Goal: Information Seeking & Learning: Learn about a topic

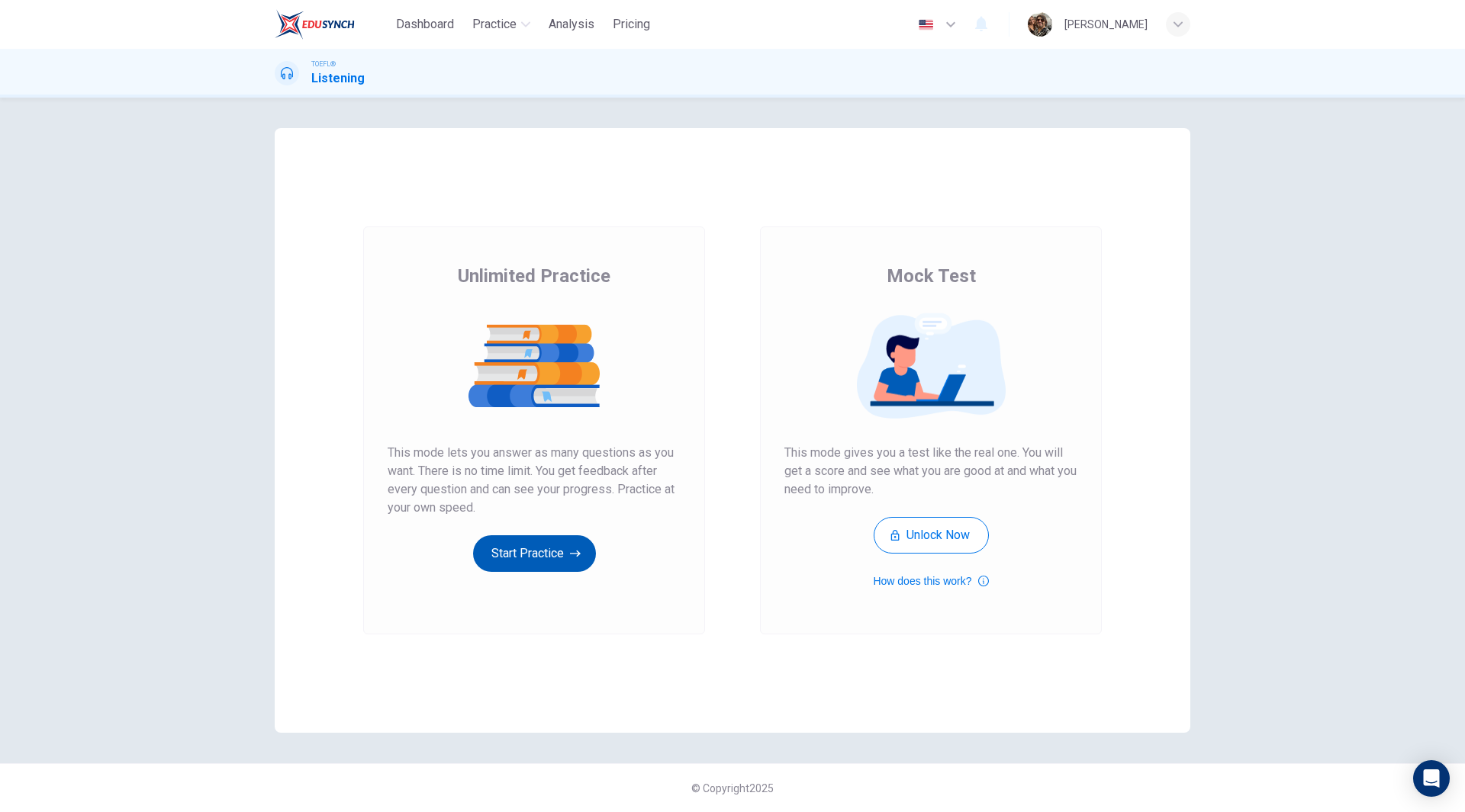
click at [534, 565] on button "Start Practice" at bounding box center [534, 553] width 123 height 36
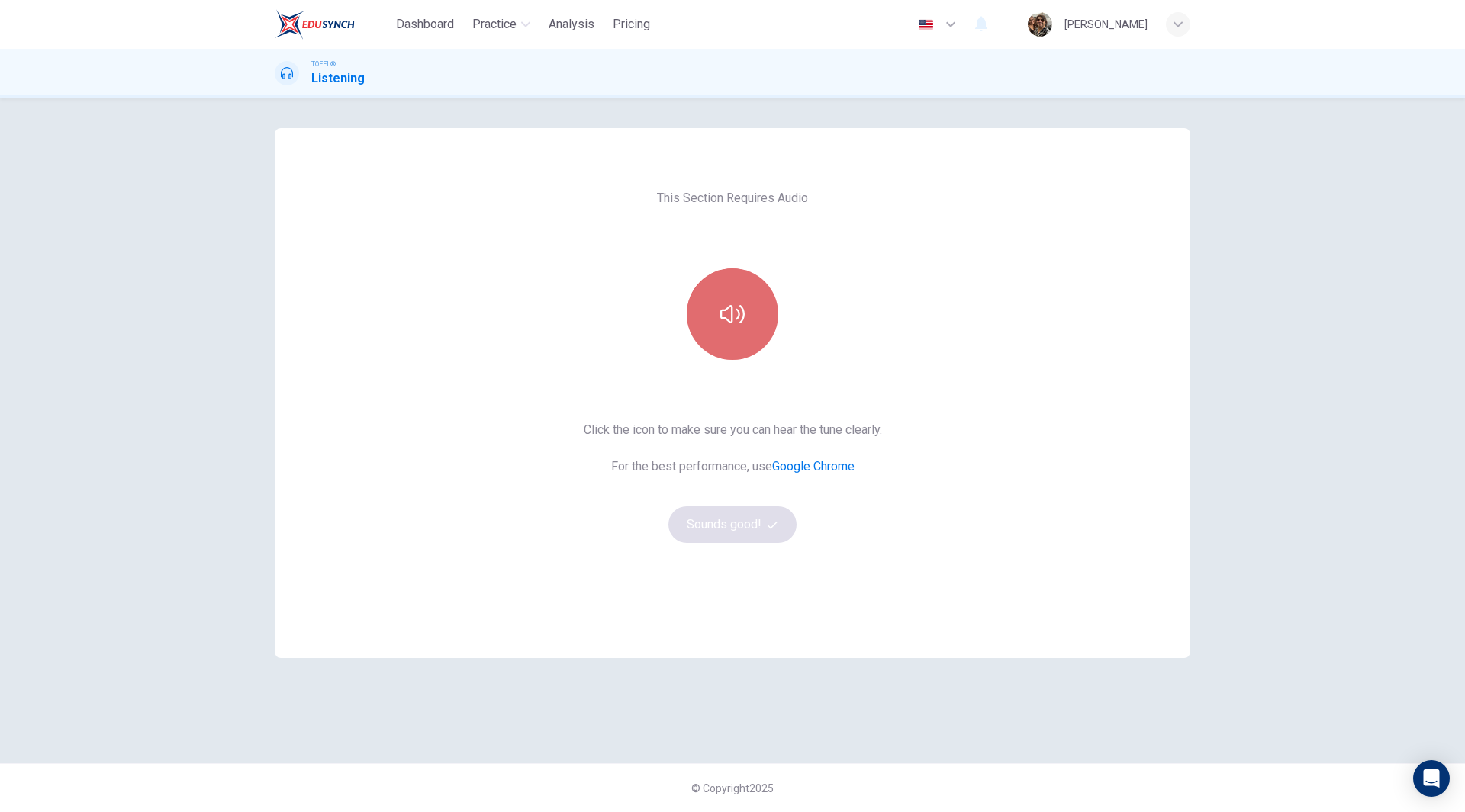
click at [722, 297] on button "button" at bounding box center [732, 314] width 91 height 91
click at [727, 521] on button "Sounds good!" at bounding box center [732, 524] width 129 height 36
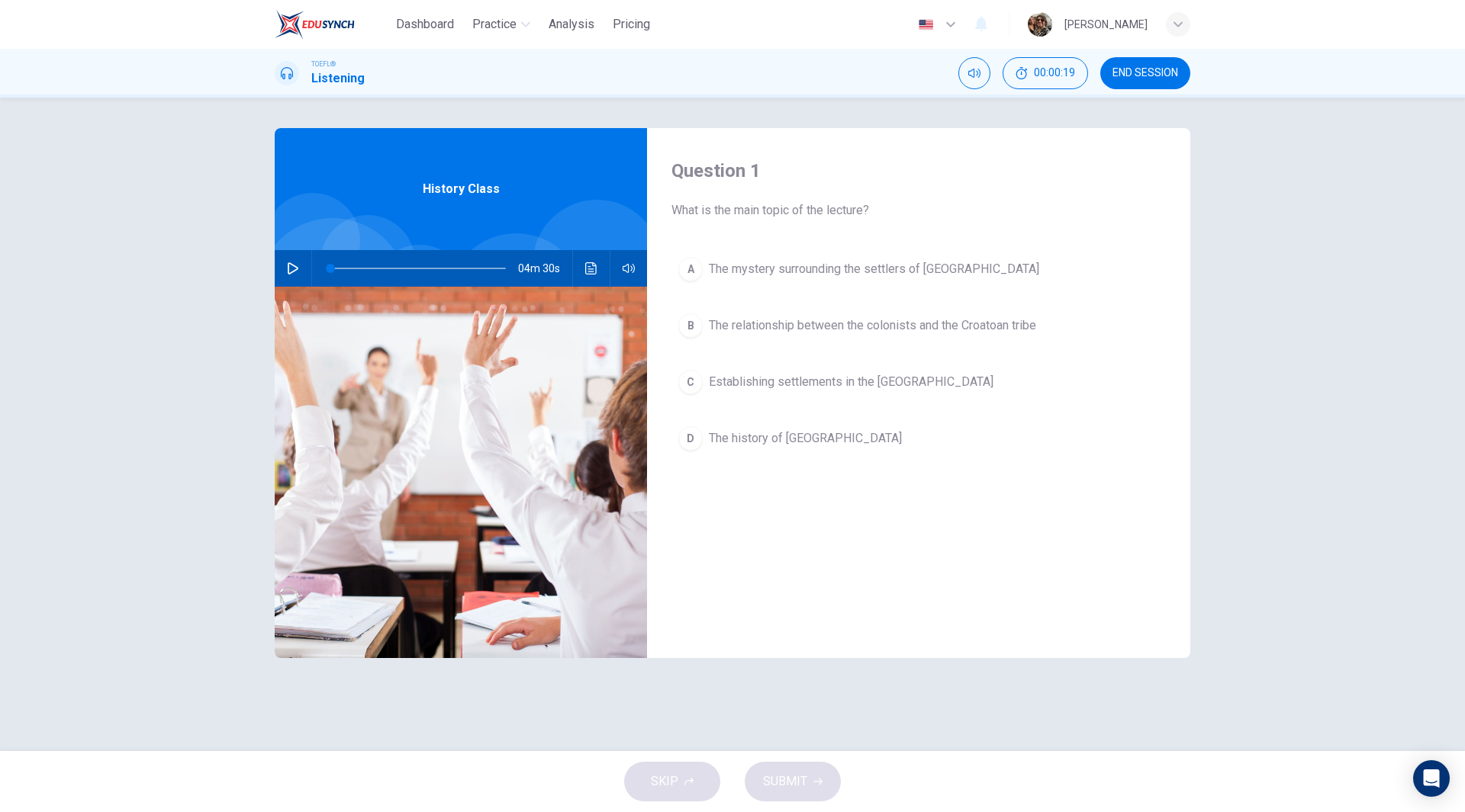
click at [294, 267] on icon "button" at bounding box center [293, 268] width 11 height 12
click at [288, 268] on icon "button" at bounding box center [292, 268] width 12 height 12
click at [335, 272] on span at bounding box center [418, 269] width 176 height 22
click at [295, 264] on icon "button" at bounding box center [292, 268] width 12 height 12
click at [292, 269] on icon "button" at bounding box center [292, 268] width 12 height 12
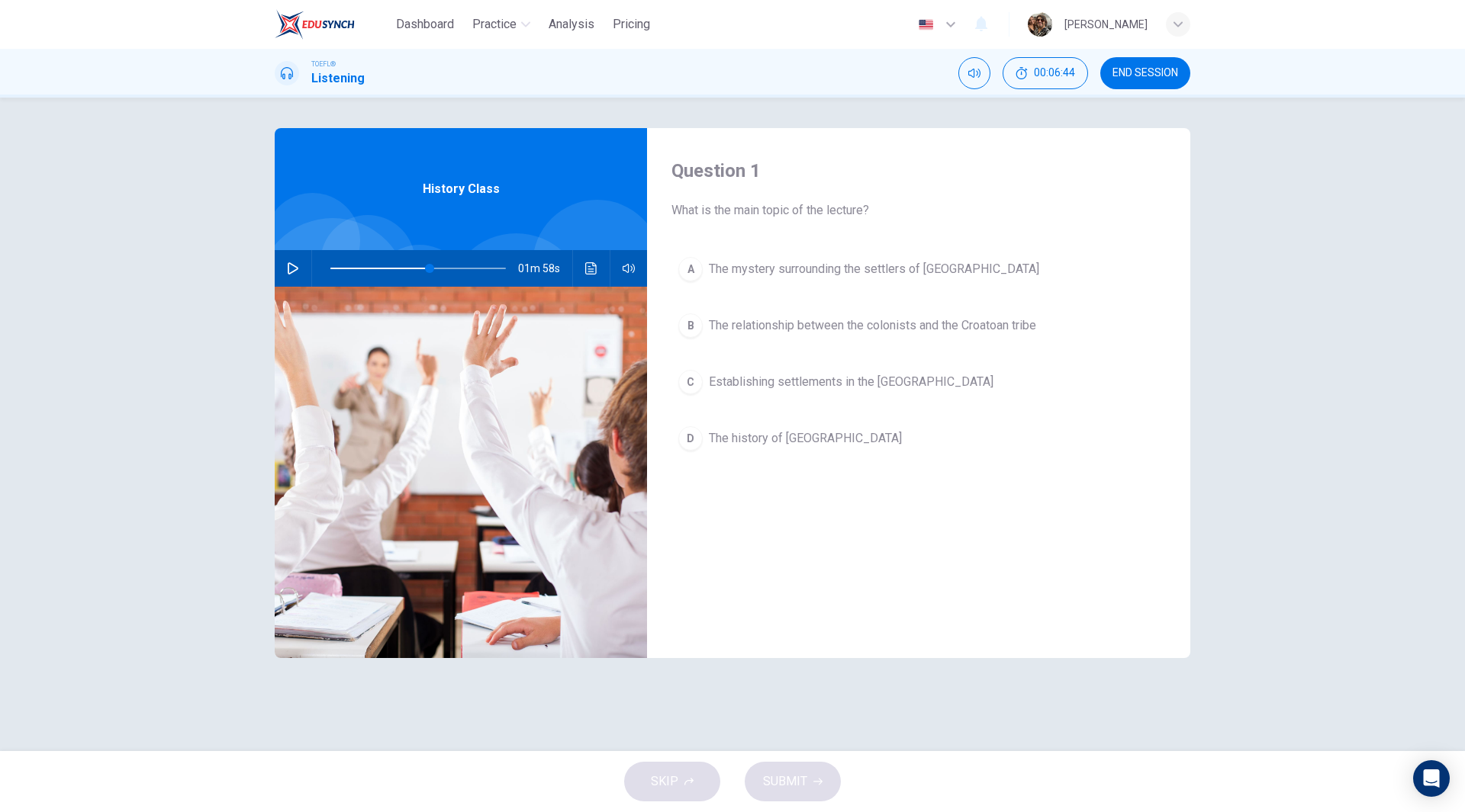
click at [284, 273] on button "button" at bounding box center [292, 268] width 24 height 36
type input "0"
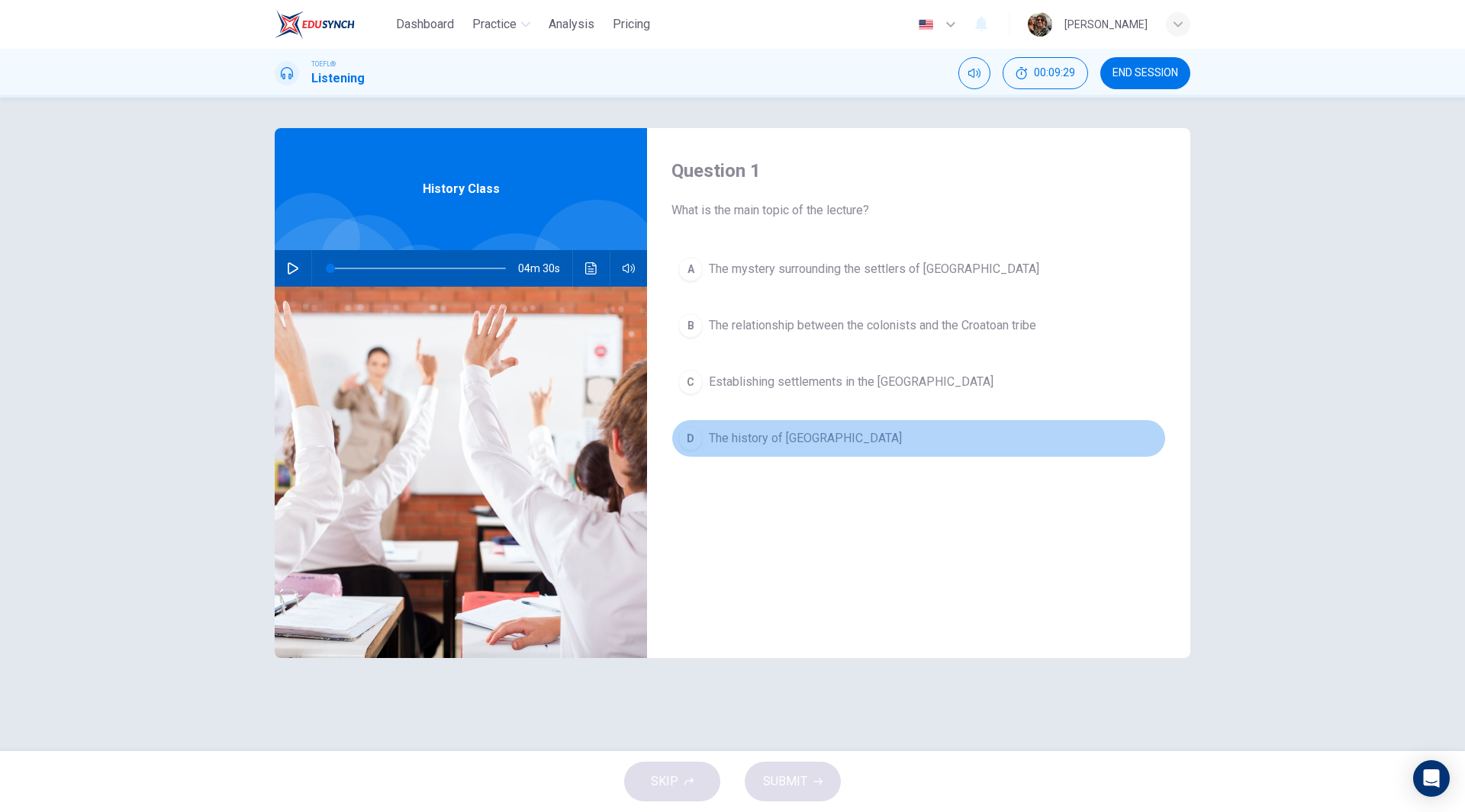
click at [838, 438] on span "The history of [GEOGRAPHIC_DATA]" at bounding box center [805, 438] width 193 height 18
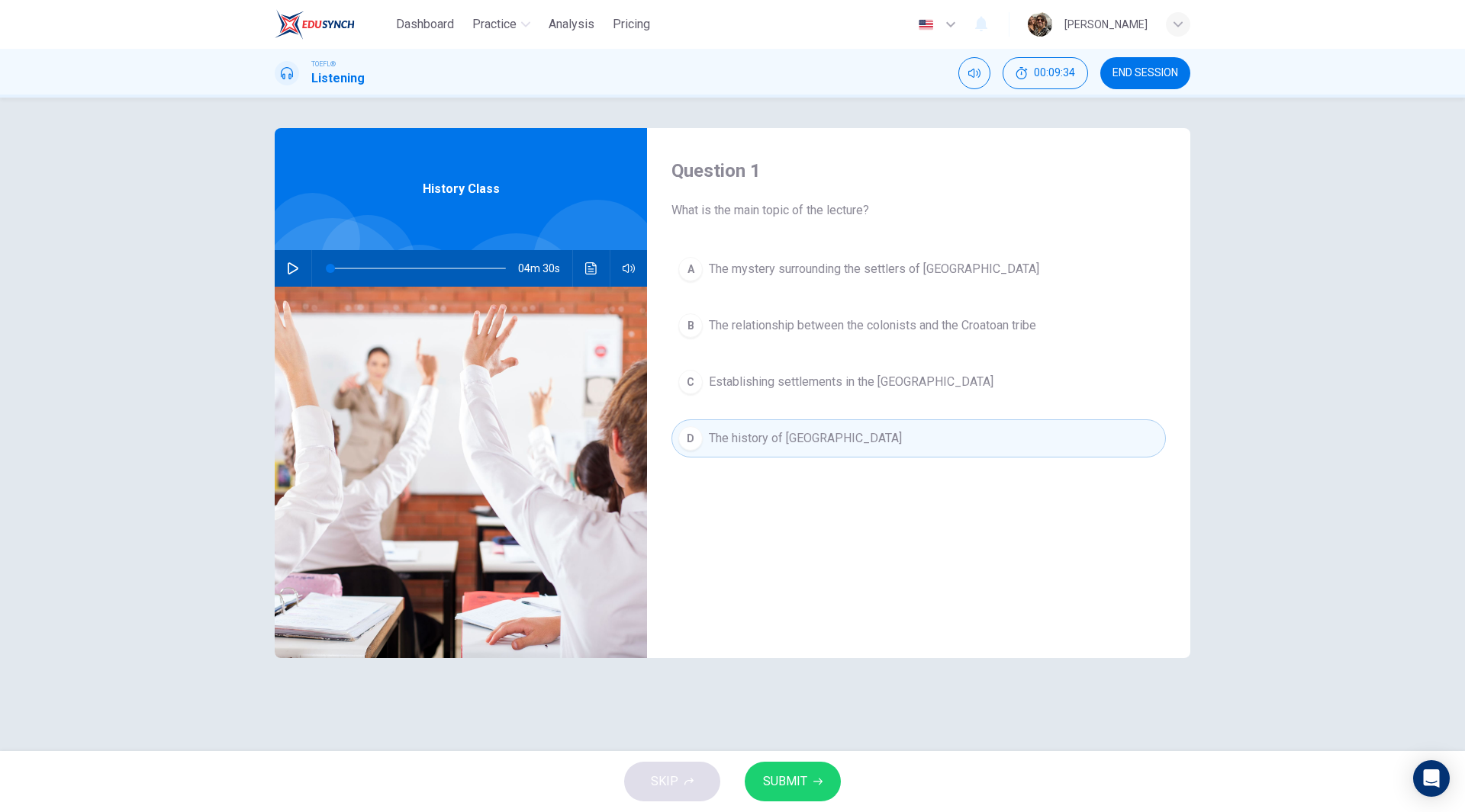
click at [802, 784] on span "SUBMIT" at bounding box center [785, 782] width 44 height 22
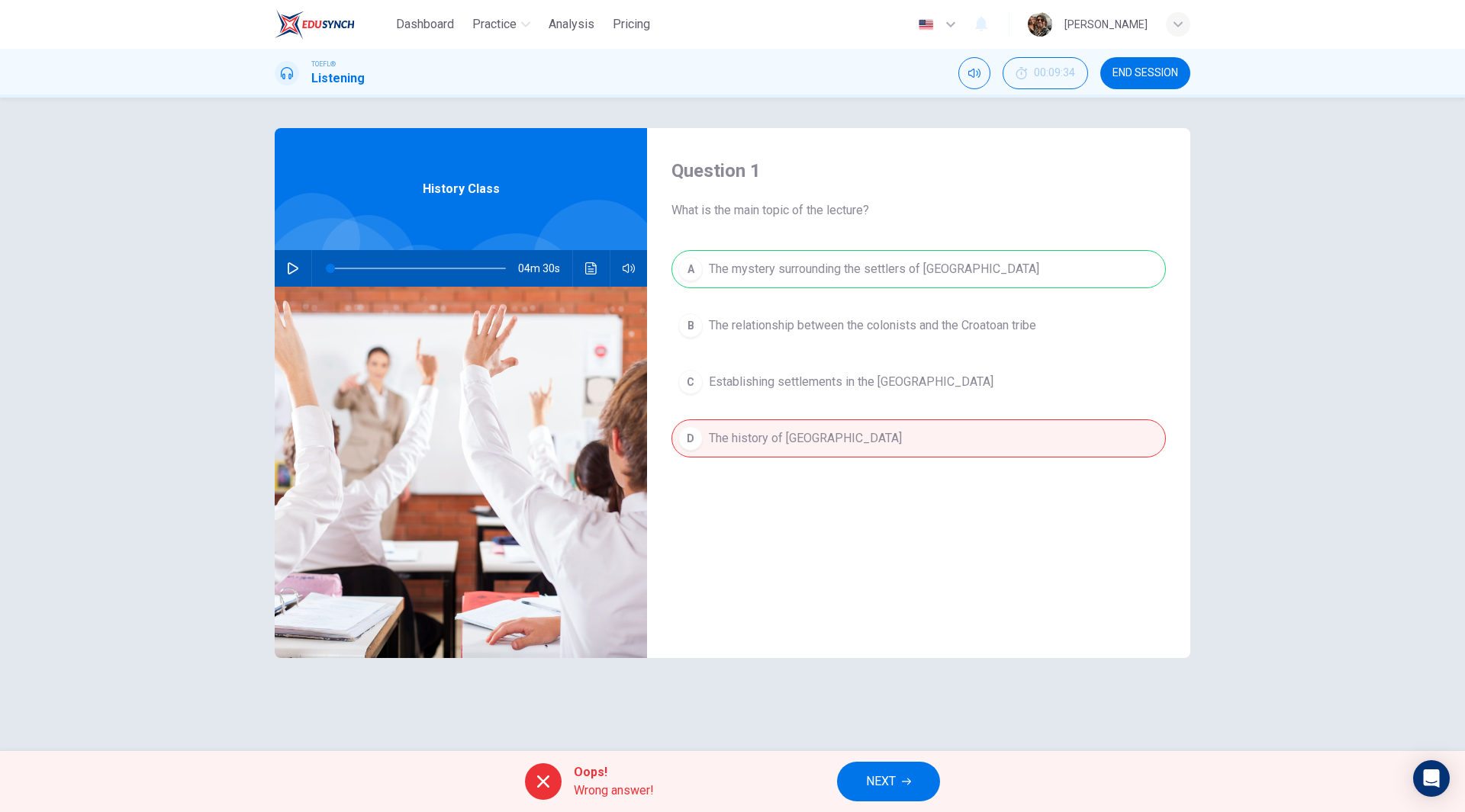
click at [907, 788] on button "NEXT" at bounding box center [888, 782] width 103 height 40
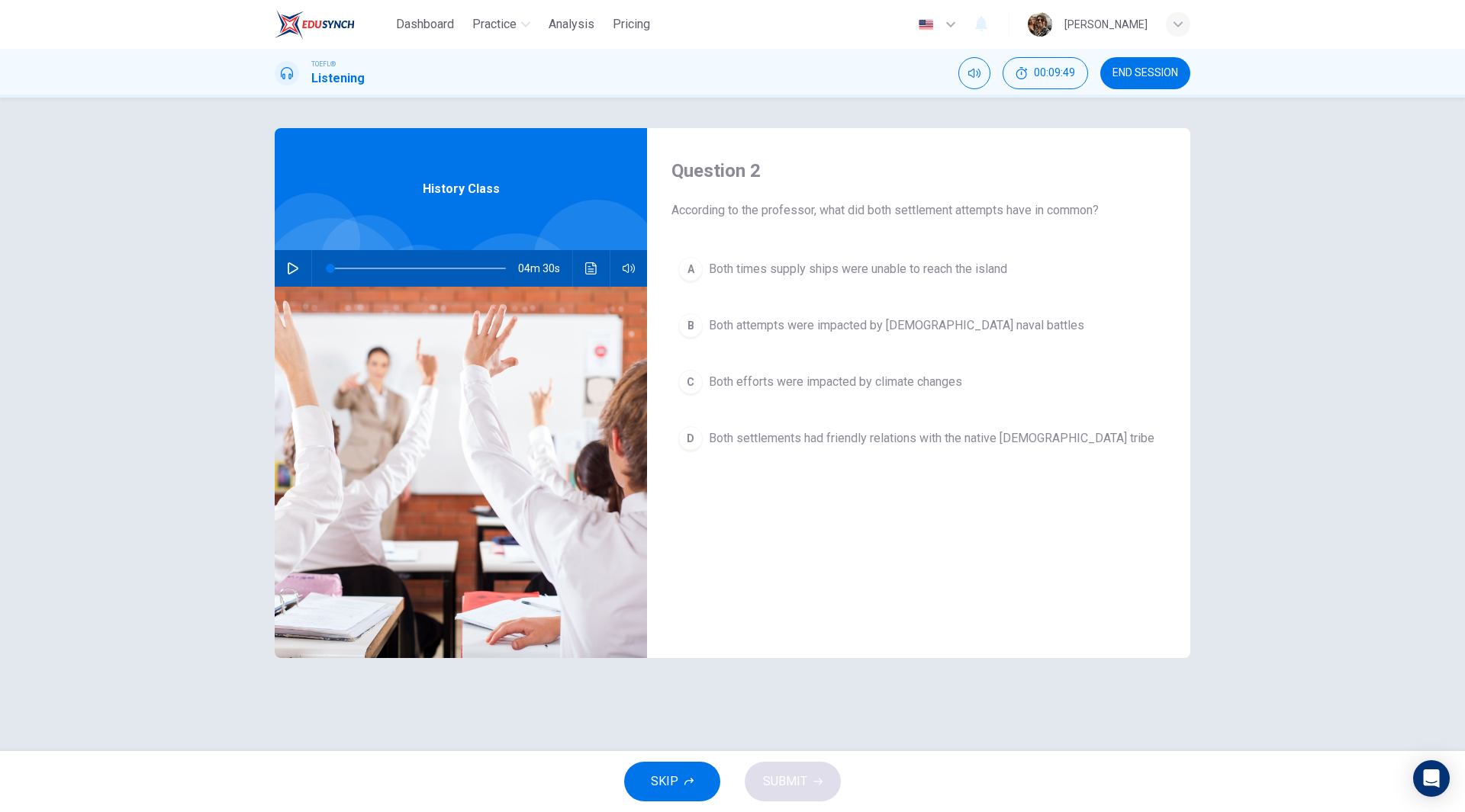
click at [906, 275] on span "Both times supply ships were unable to reach the island" at bounding box center [857, 269] width 298 height 18
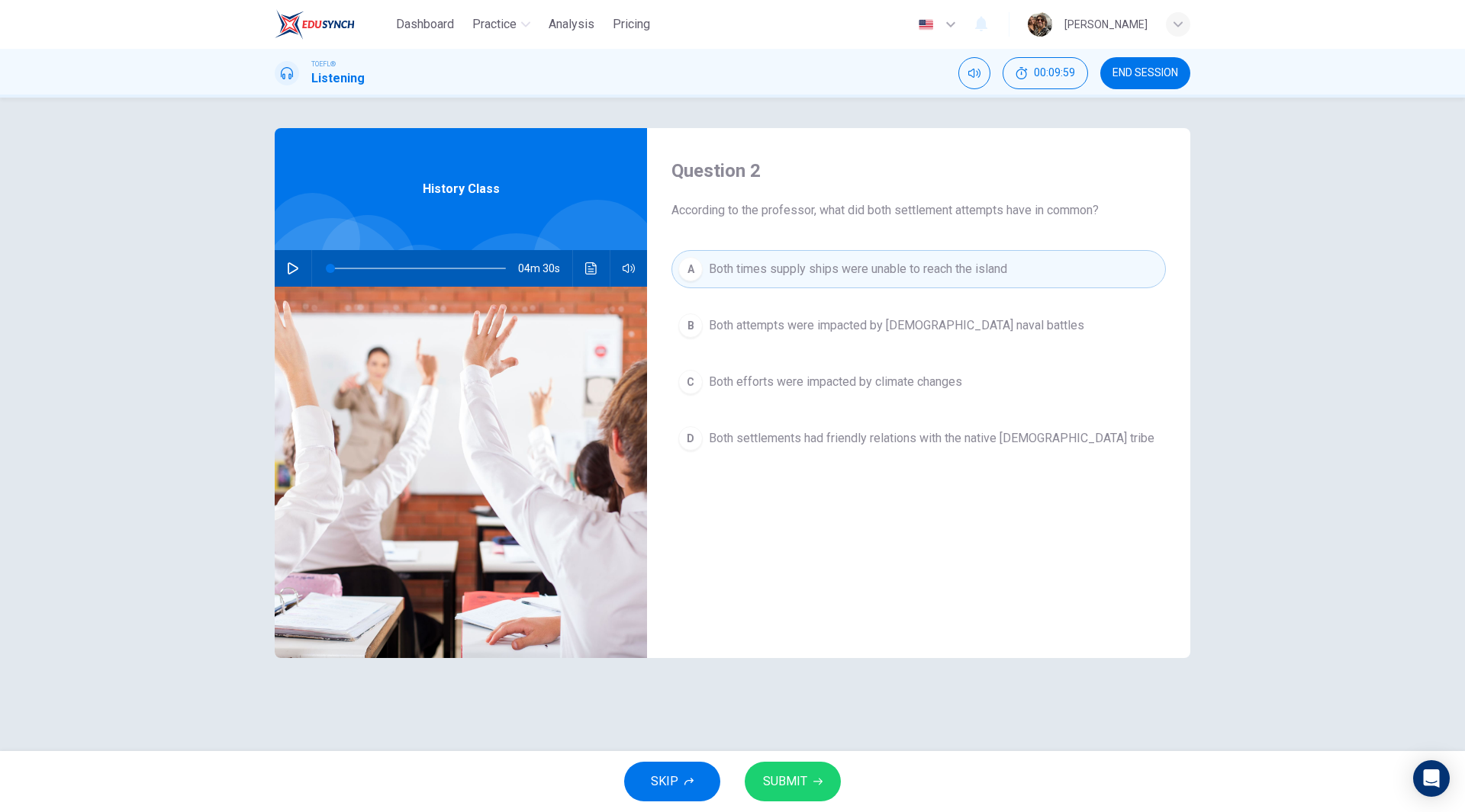
click at [798, 780] on span "SUBMIT" at bounding box center [785, 782] width 44 height 22
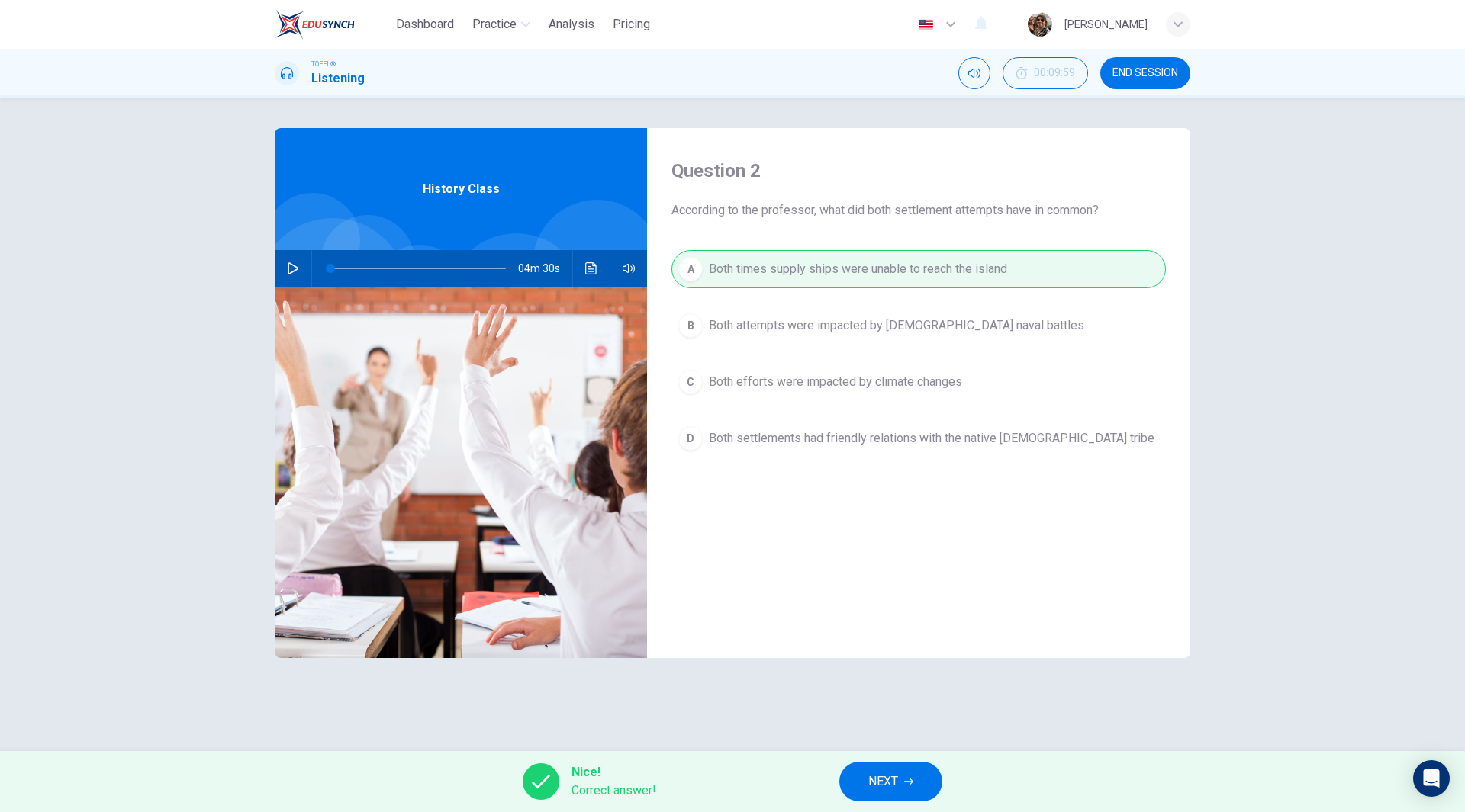
click at [878, 787] on span "NEXT" at bounding box center [883, 782] width 30 height 22
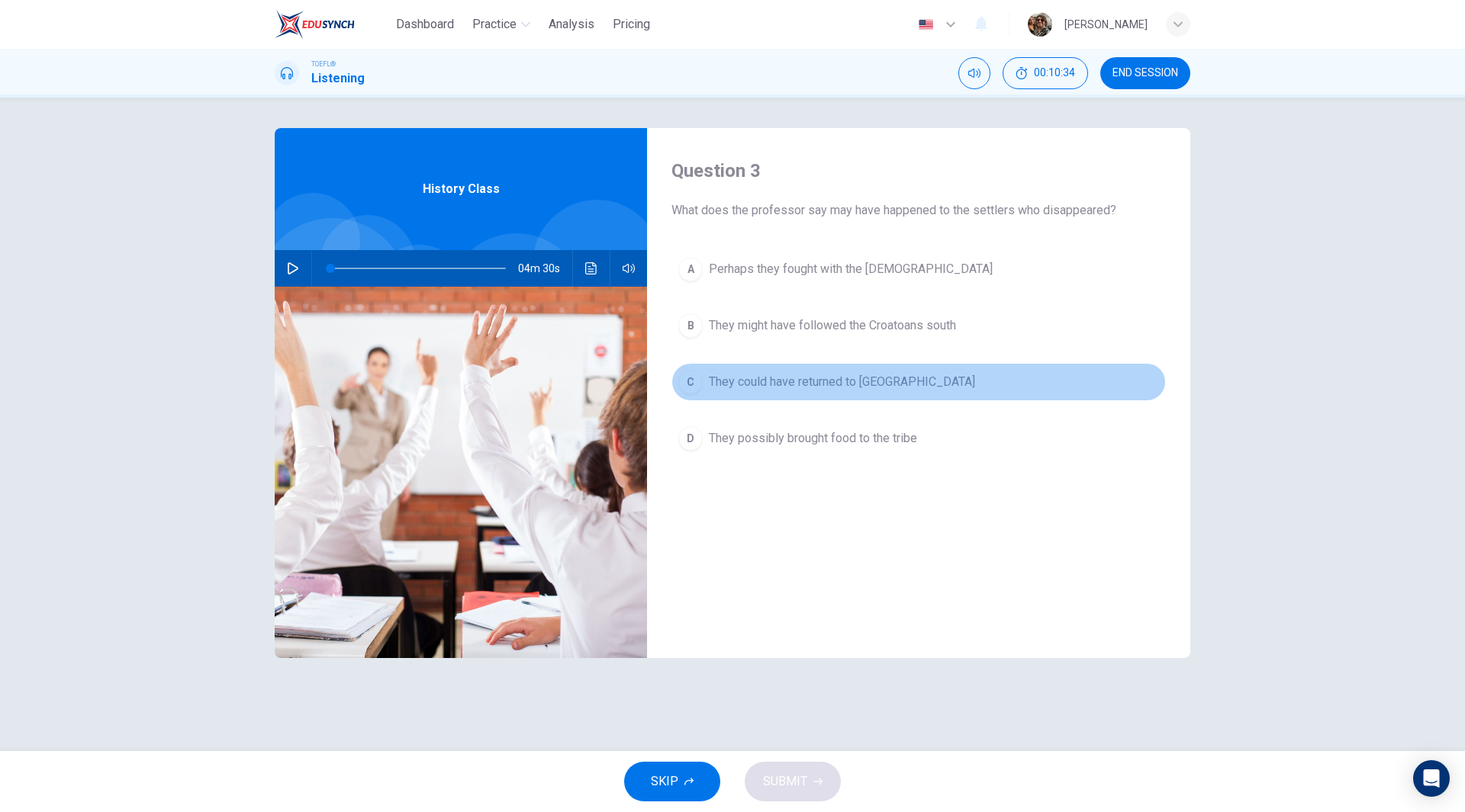
click at [823, 376] on span "They could have returned to [GEOGRAPHIC_DATA]" at bounding box center [842, 382] width 266 height 18
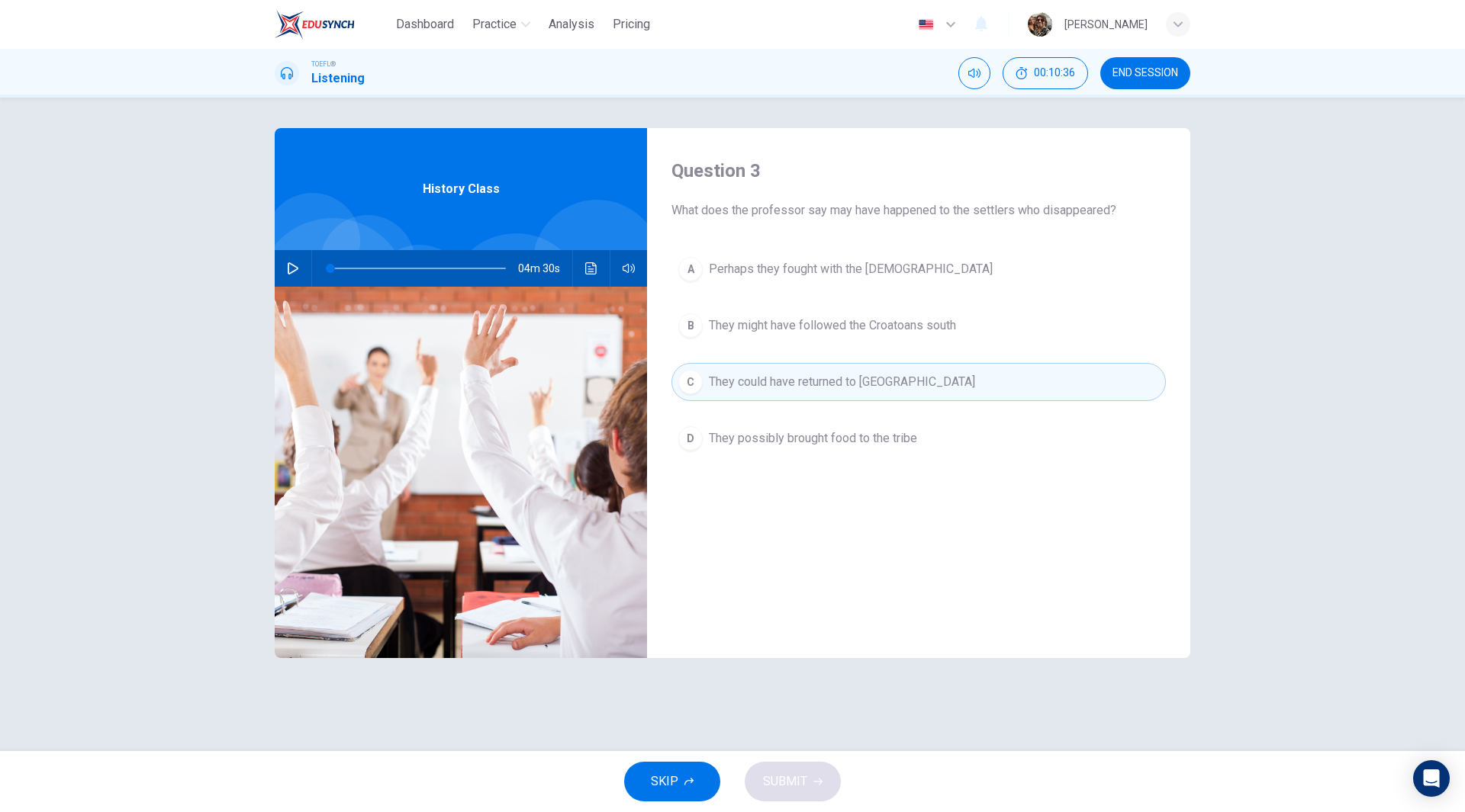
click at [810, 393] on button "C They could have returned to [GEOGRAPHIC_DATA]" at bounding box center [918, 382] width 494 height 38
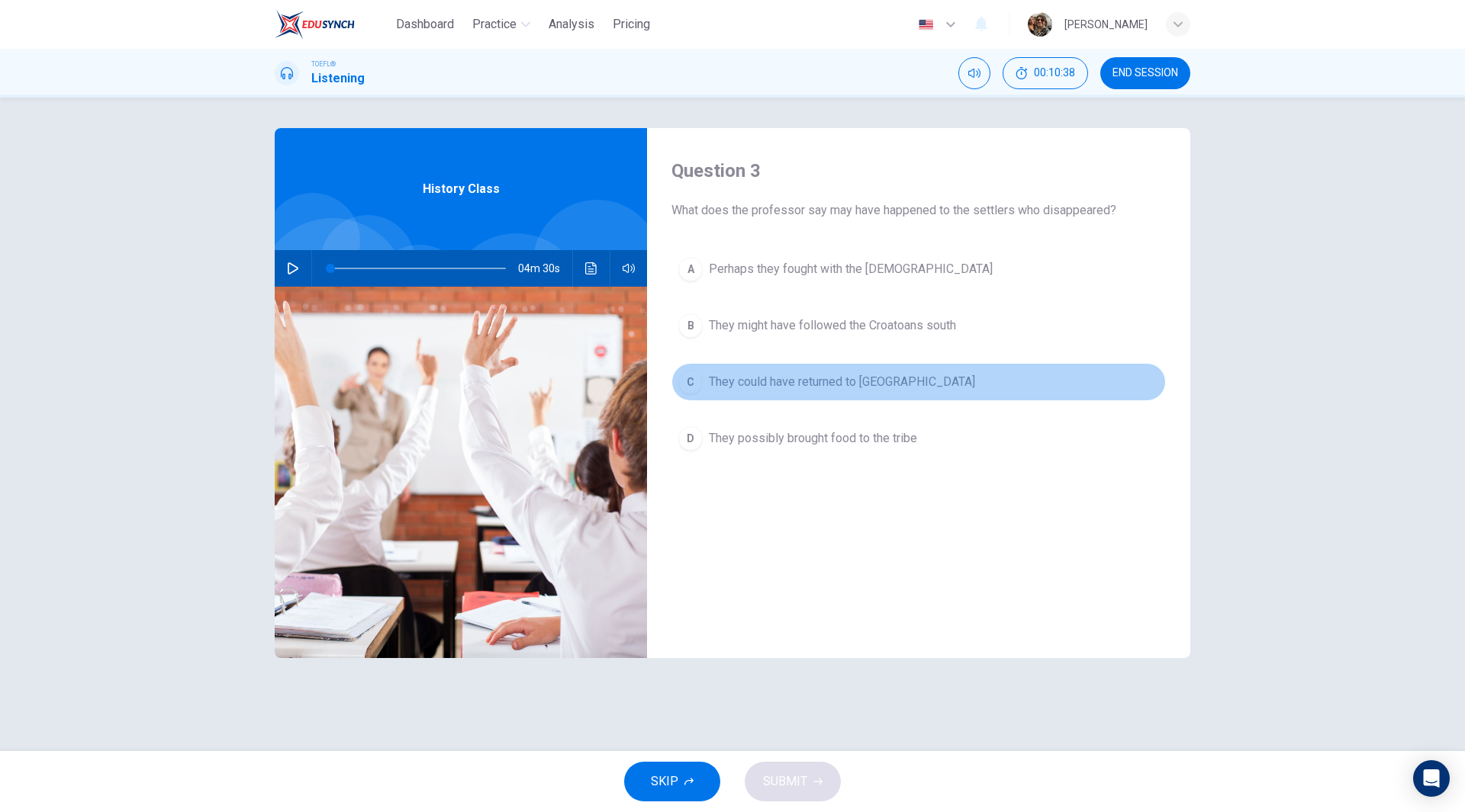
click at [787, 375] on span "They could have returned to [GEOGRAPHIC_DATA]" at bounding box center [842, 382] width 266 height 18
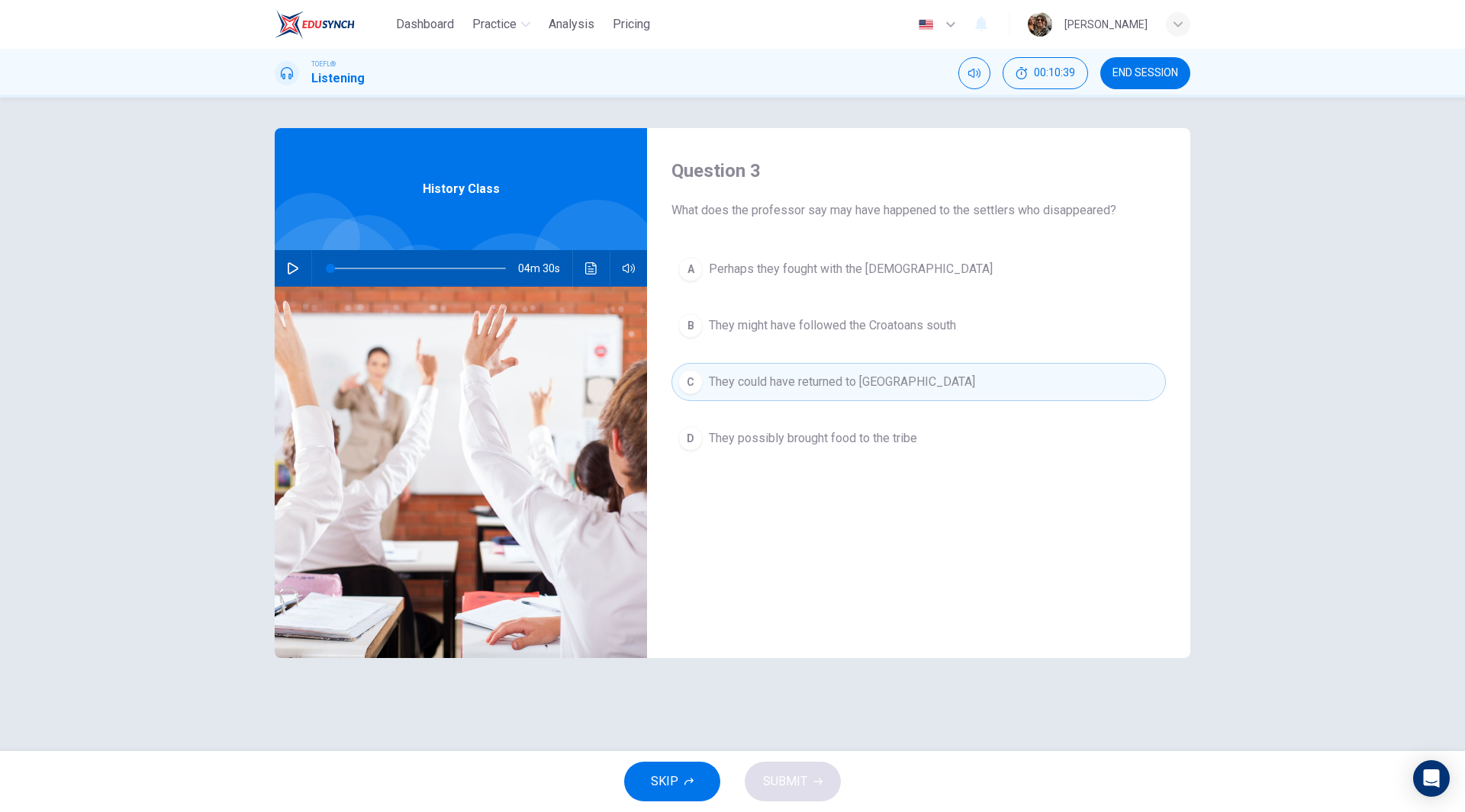
click at [797, 330] on span "They might have followed the Croatoans south" at bounding box center [832, 326] width 247 height 18
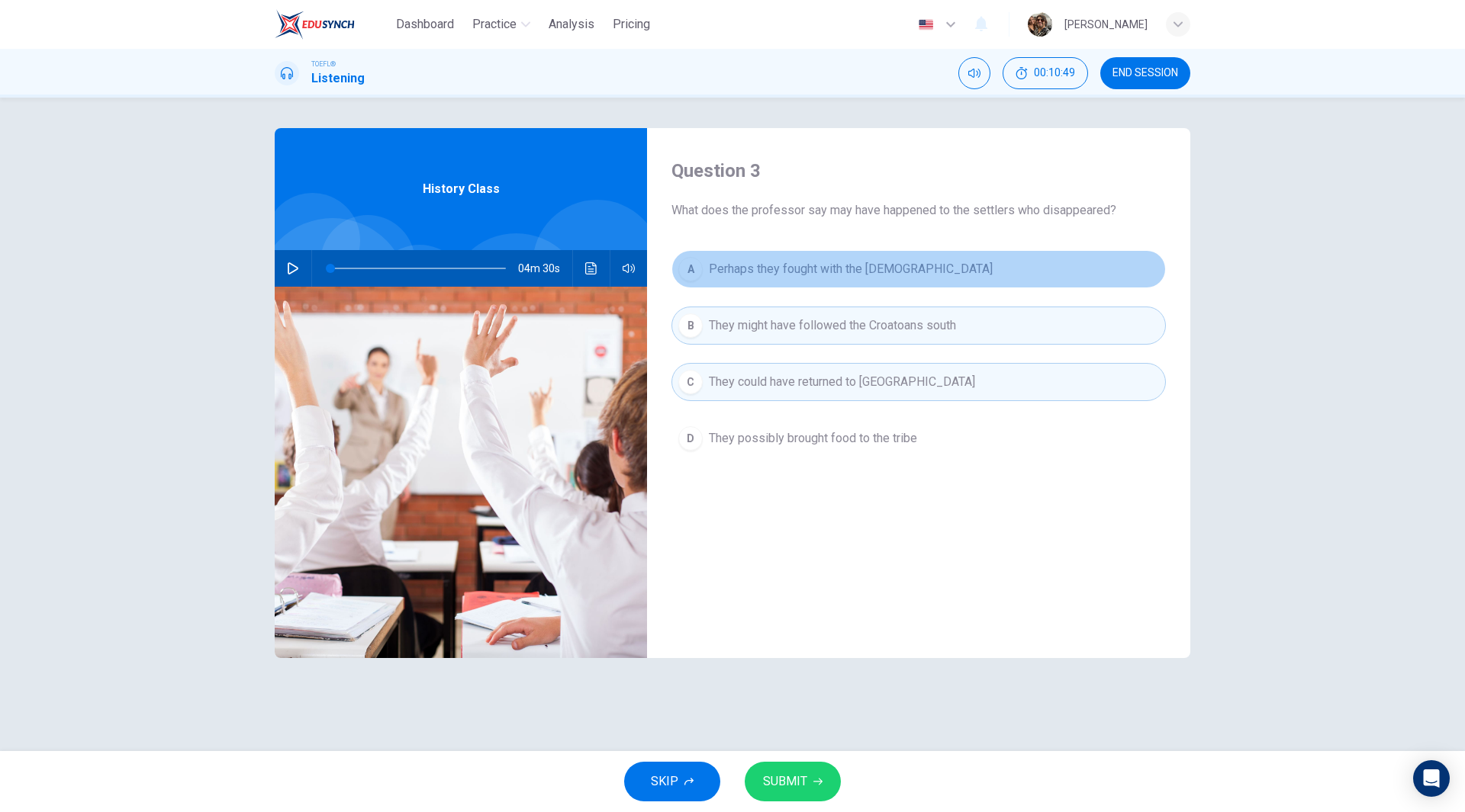
click at [834, 271] on span "Perhaps they fought with the [DEMOGRAPHIC_DATA]" at bounding box center [850, 269] width 283 height 18
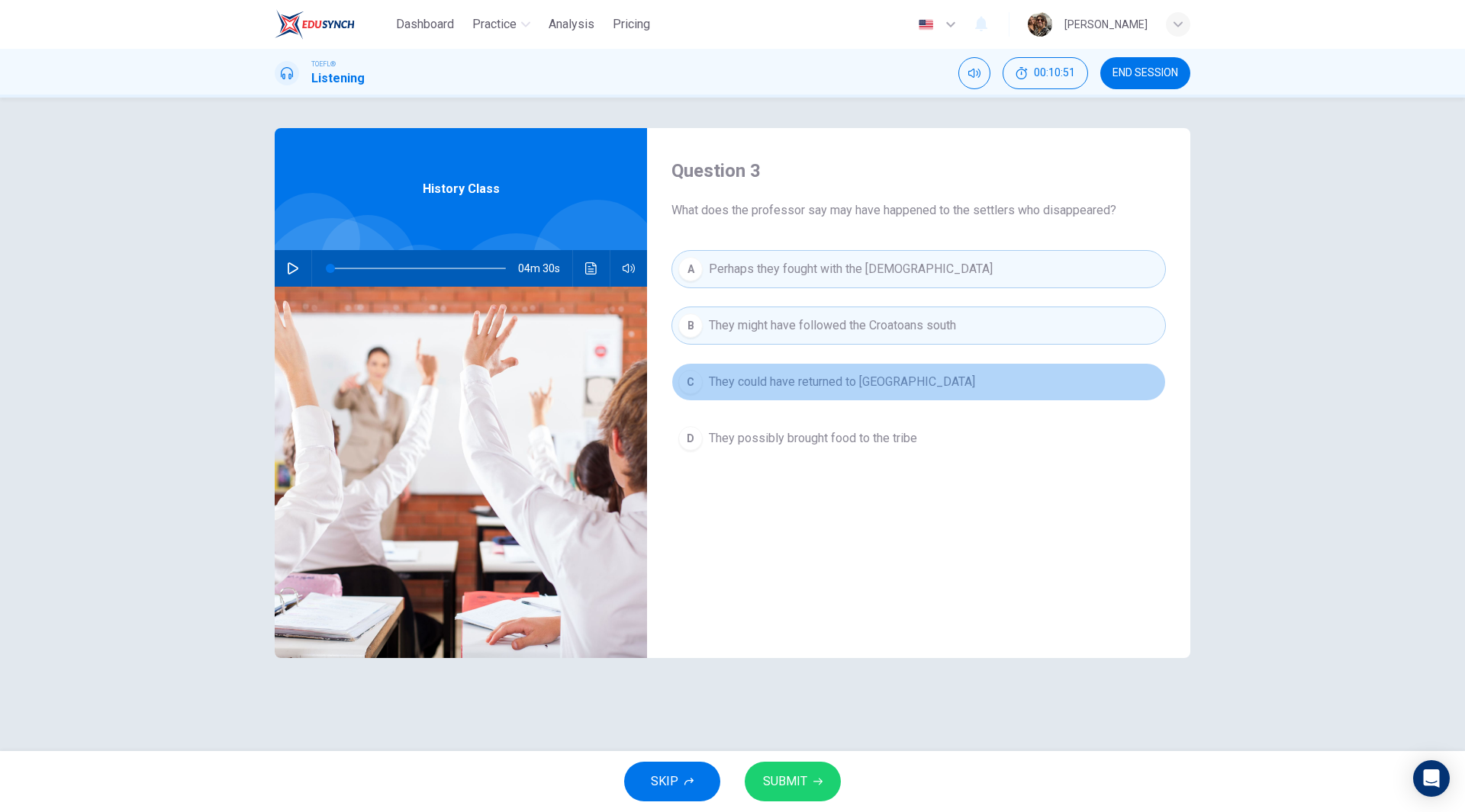
click at [790, 387] on span "They could have returned to [GEOGRAPHIC_DATA]" at bounding box center [842, 382] width 266 height 18
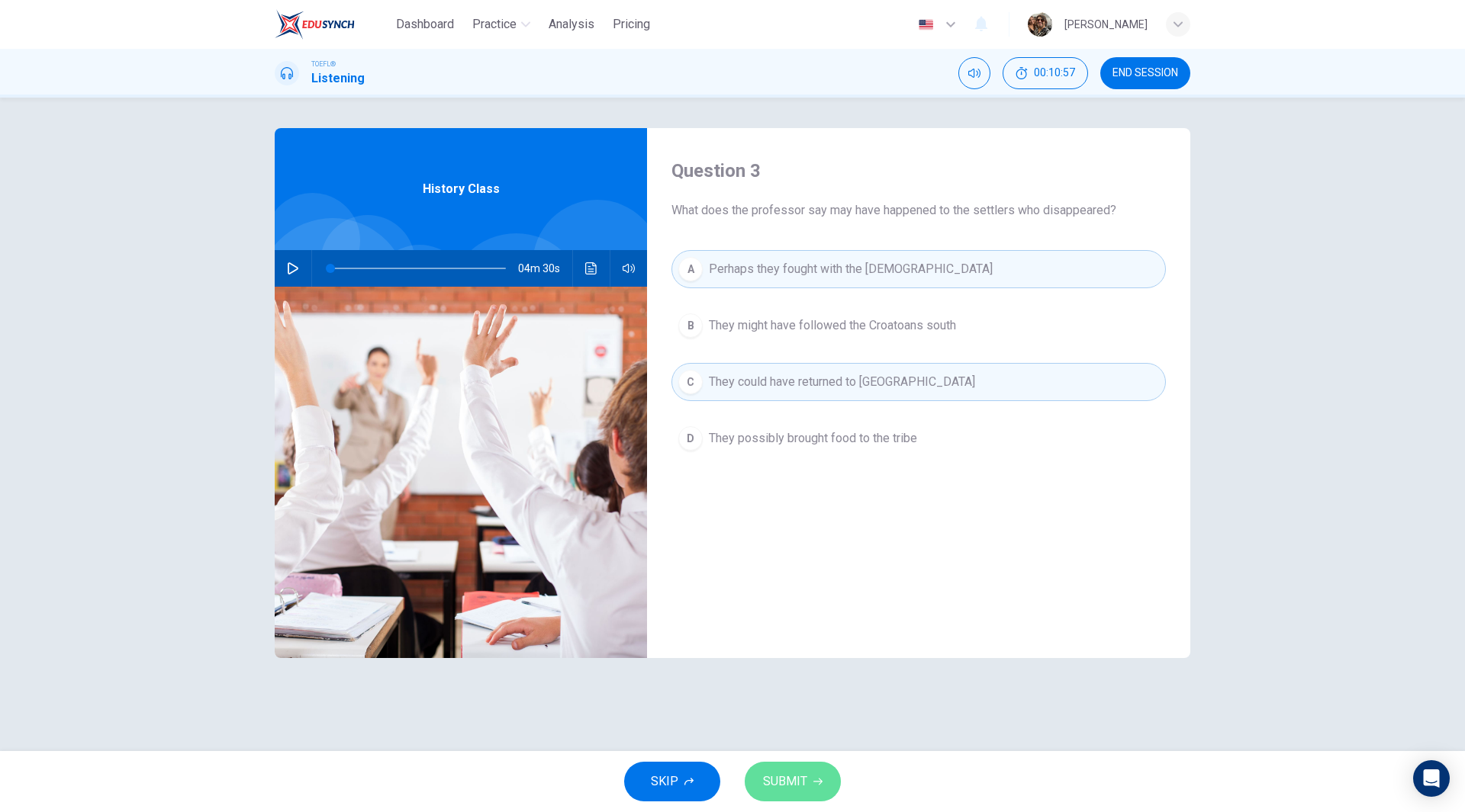
click at [795, 791] on span "SUBMIT" at bounding box center [785, 782] width 44 height 22
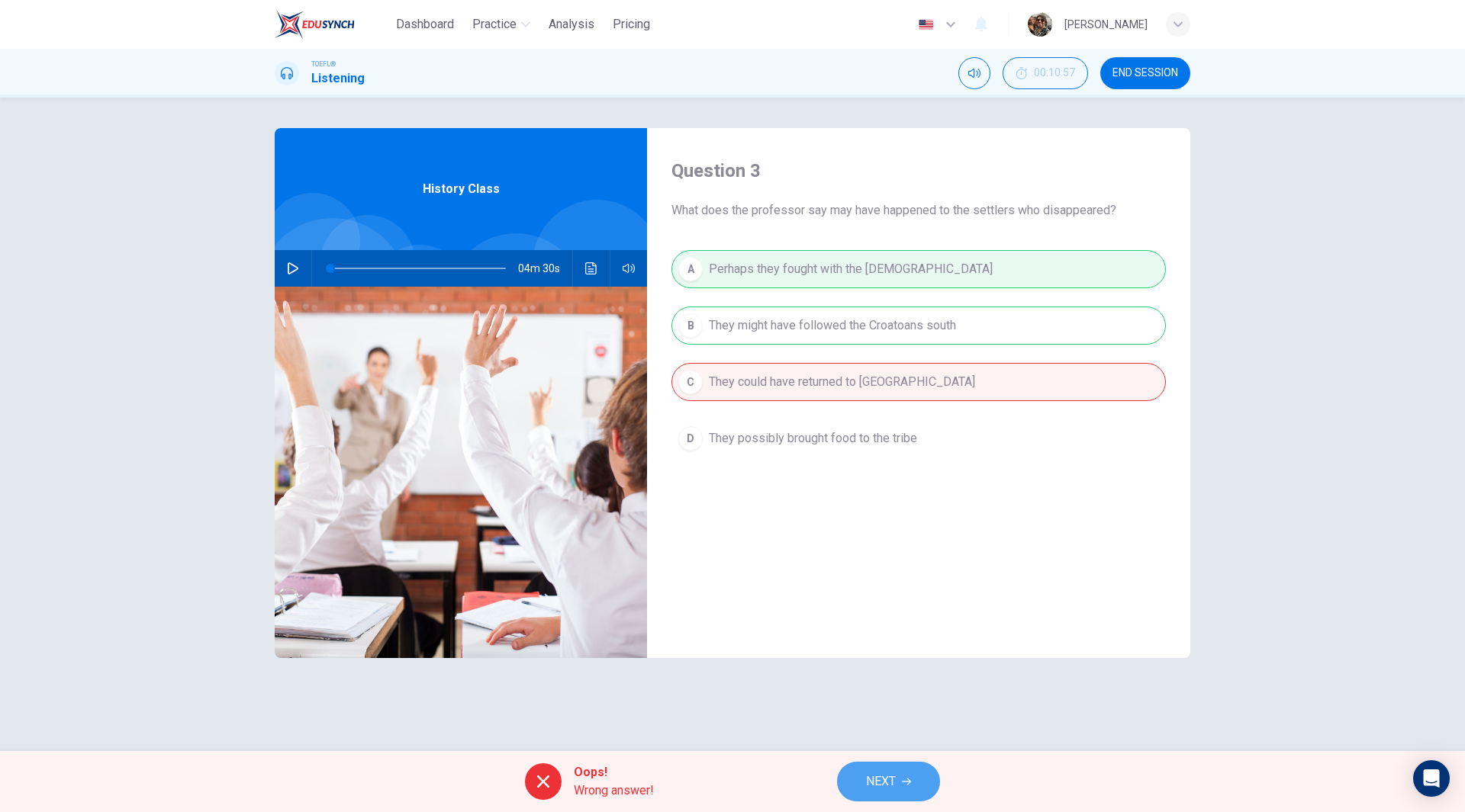
click at [885, 791] on span "NEXT" at bounding box center [880, 782] width 30 height 22
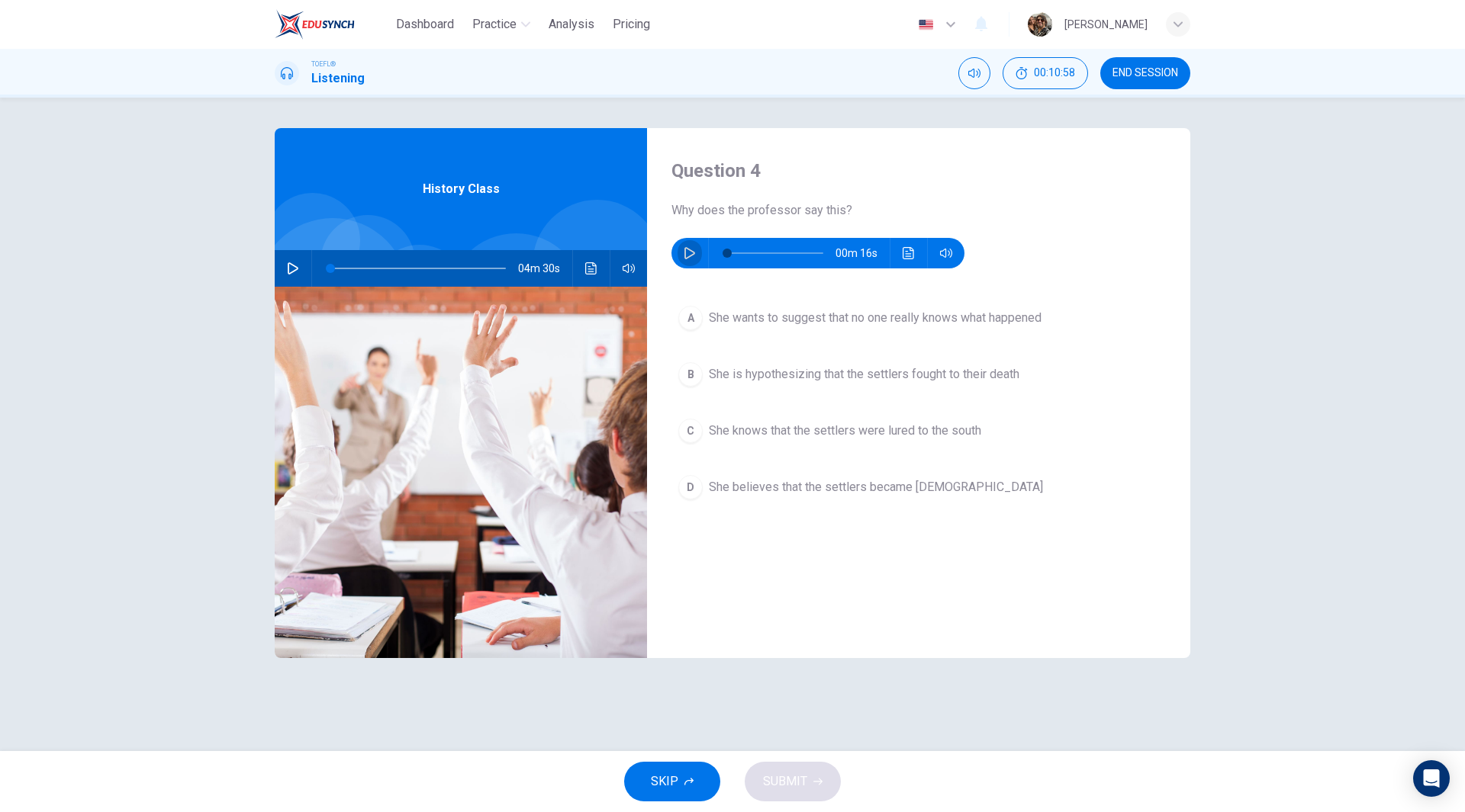
click at [687, 251] on icon "button" at bounding box center [689, 253] width 12 height 12
type input "0"
click at [842, 491] on span "She believes that the settlers became [DEMOGRAPHIC_DATA]" at bounding box center [876, 487] width 334 height 18
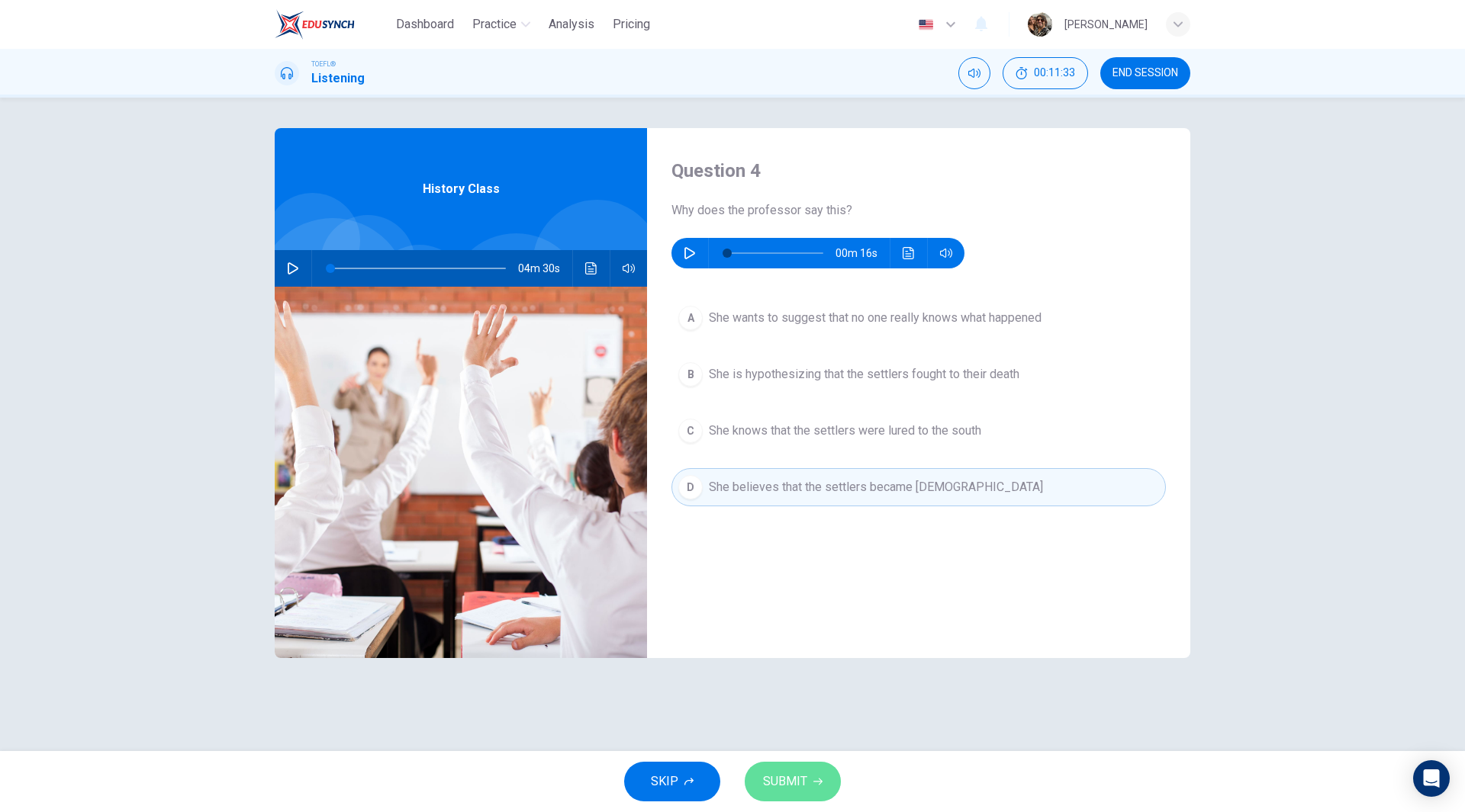
click at [781, 779] on span "SUBMIT" at bounding box center [785, 782] width 44 height 22
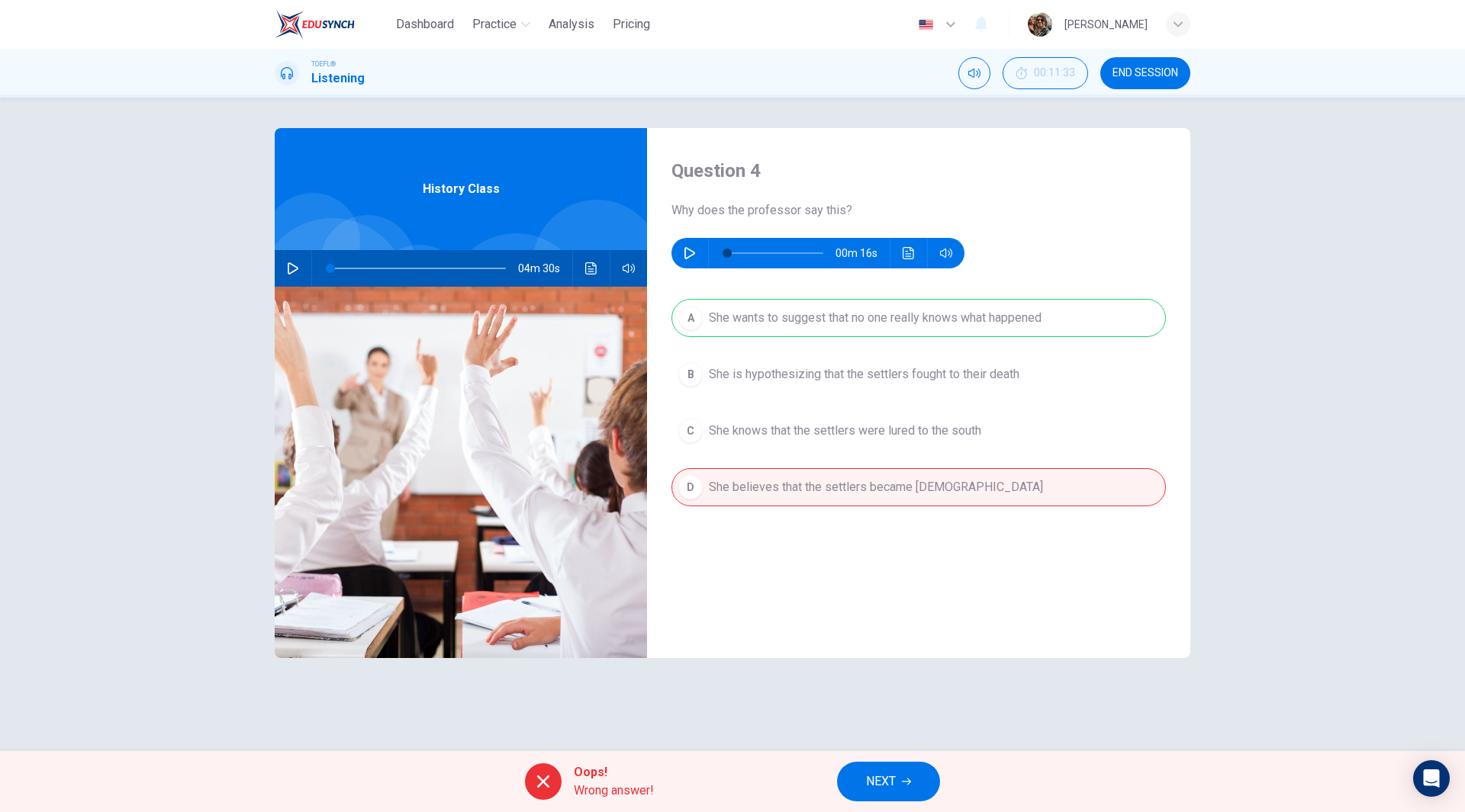
click at [895, 774] on span "NEXT" at bounding box center [880, 782] width 30 height 22
